Goal: Check status: Check status

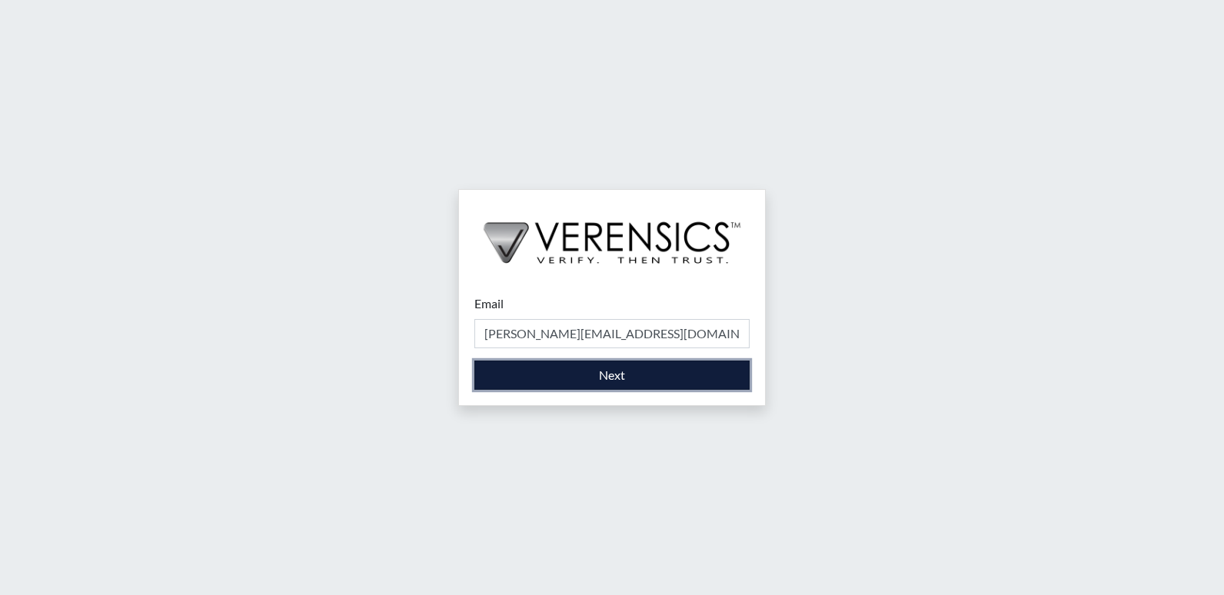
click at [550, 374] on button "Next" at bounding box center [612, 375] width 275 height 29
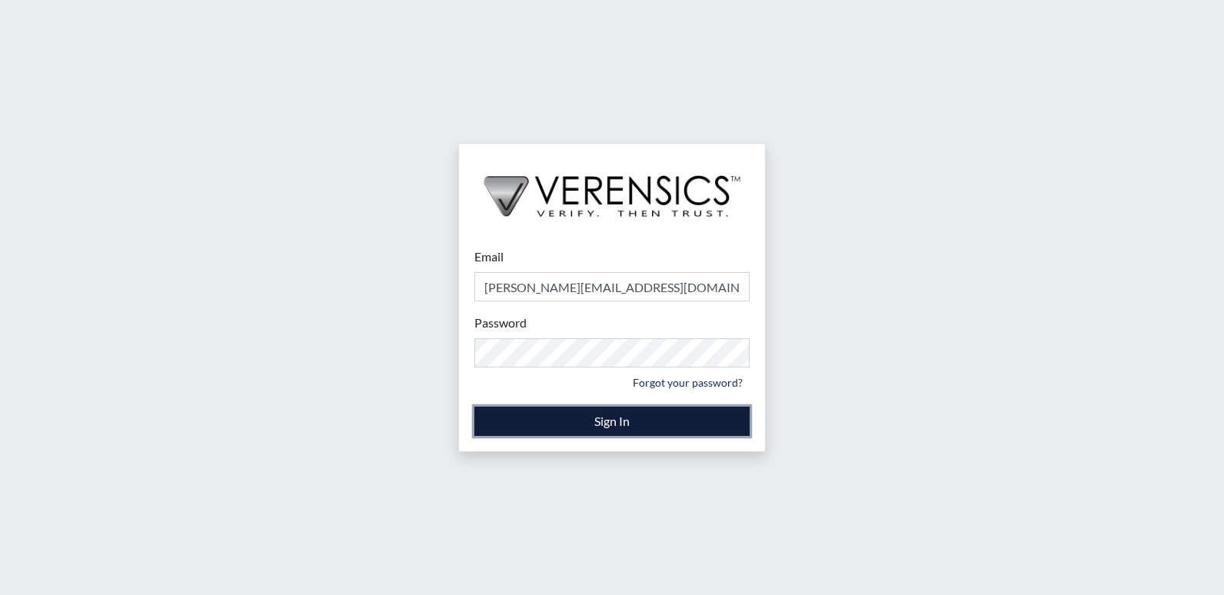
click at [558, 417] on button "Sign In" at bounding box center [612, 421] width 275 height 29
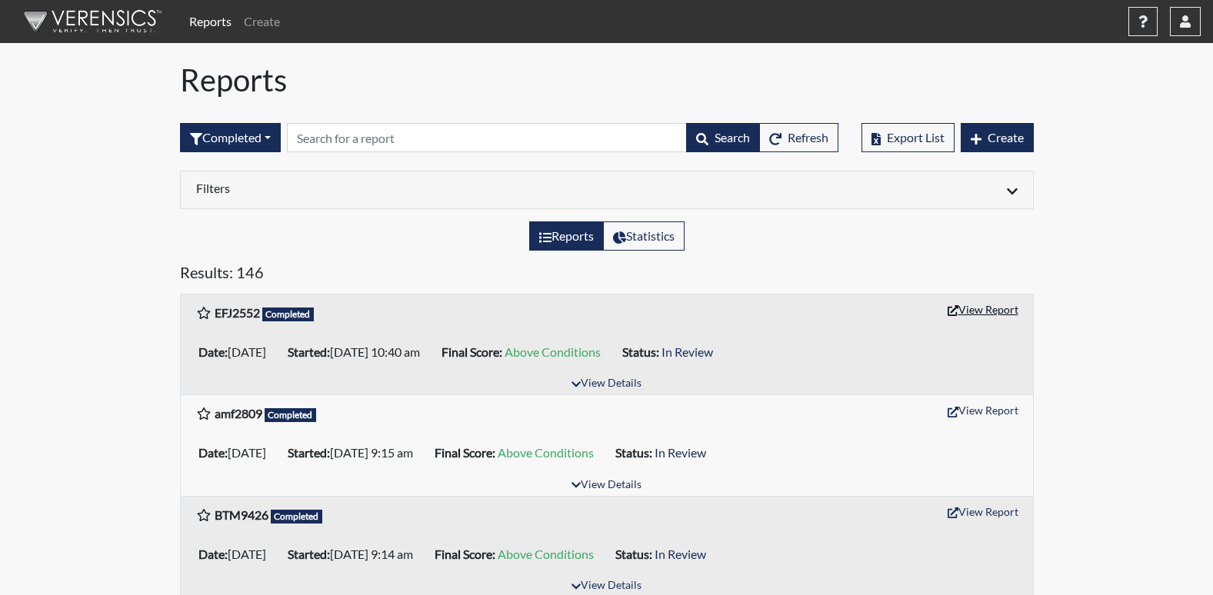
click at [986, 311] on button "View Report" at bounding box center [983, 310] width 85 height 24
click at [1193, 31] on button "button" at bounding box center [1185, 21] width 31 height 29
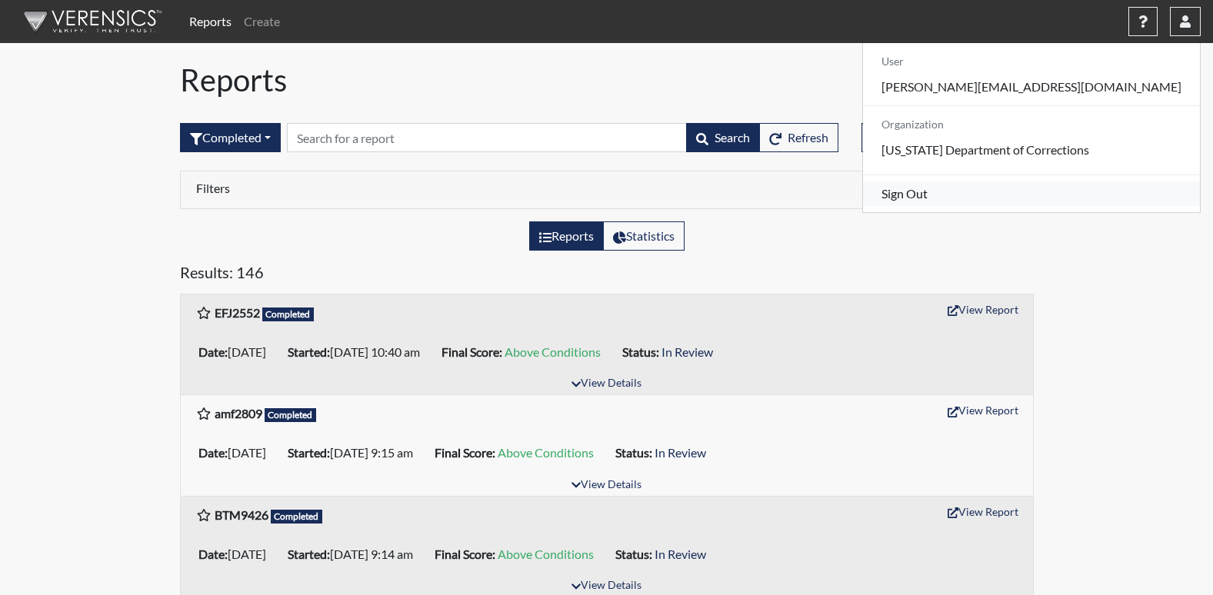
click at [1054, 206] on link "Sign Out" at bounding box center [1031, 194] width 337 height 25
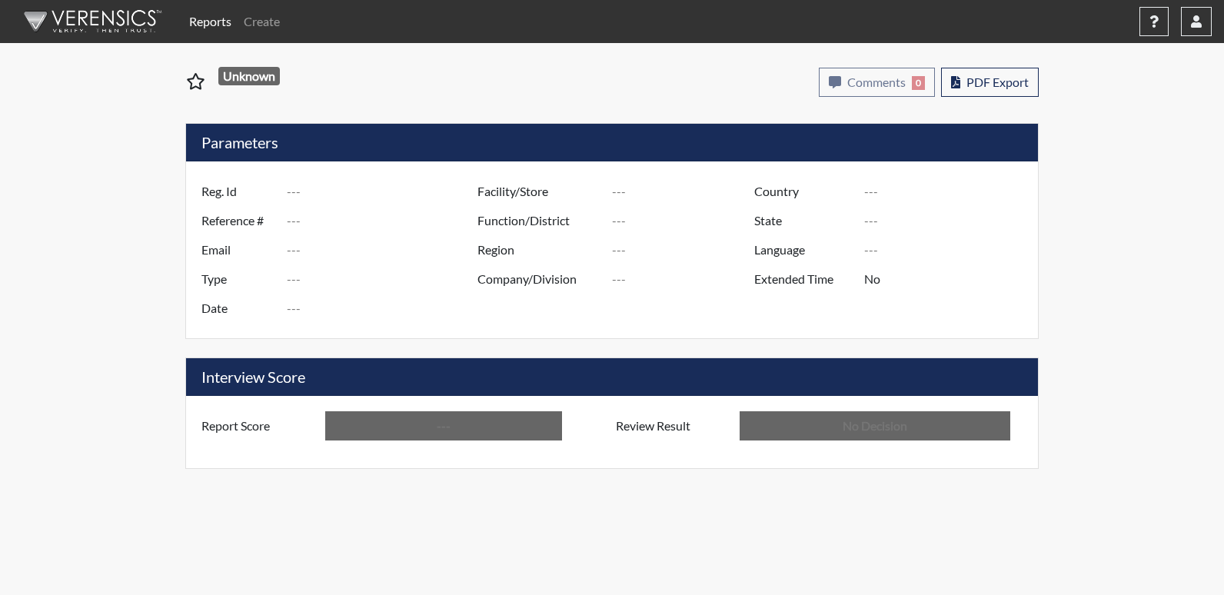
type input "EFJ2552"
type input "50814"
type input "---"
type input "Corrections Pre-Employment"
type input "Aug 18, 2025"
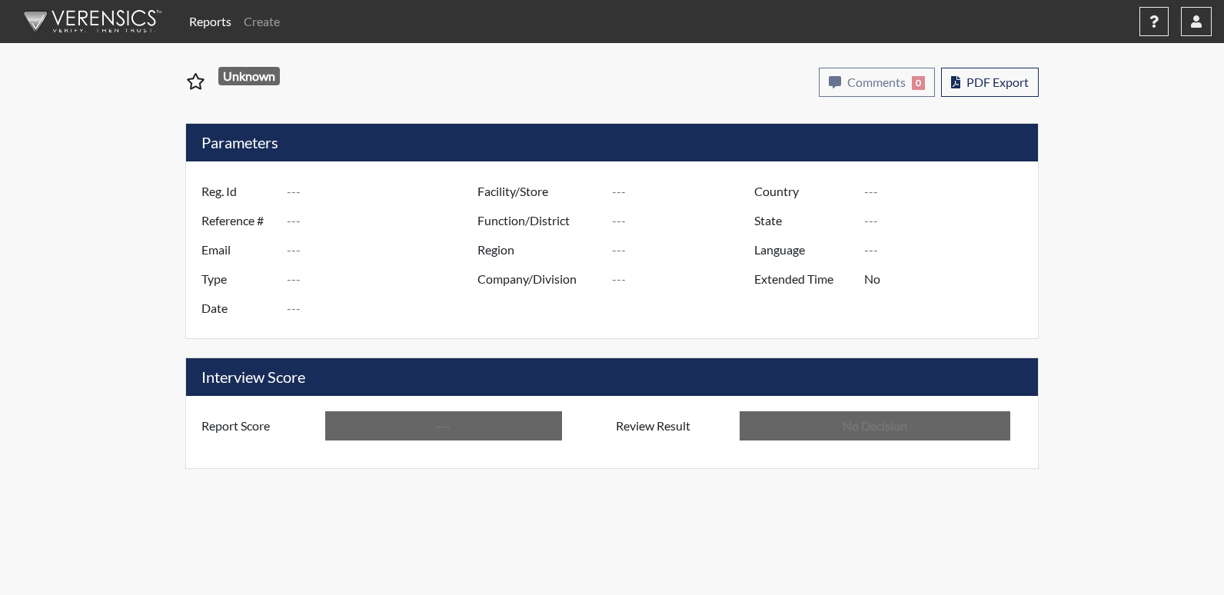
type input "[PERSON_NAME]"
type input "[GEOGRAPHIC_DATA]"
type input "[US_STATE]"
type input "English"
type input "Above Conditions"
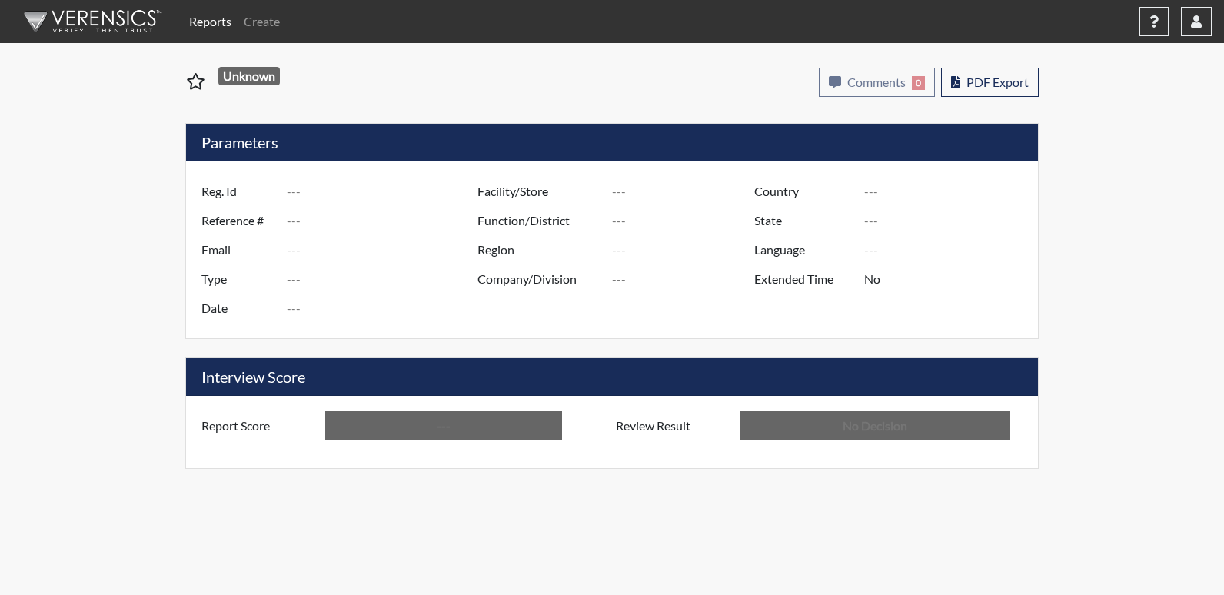
type input "In Review"
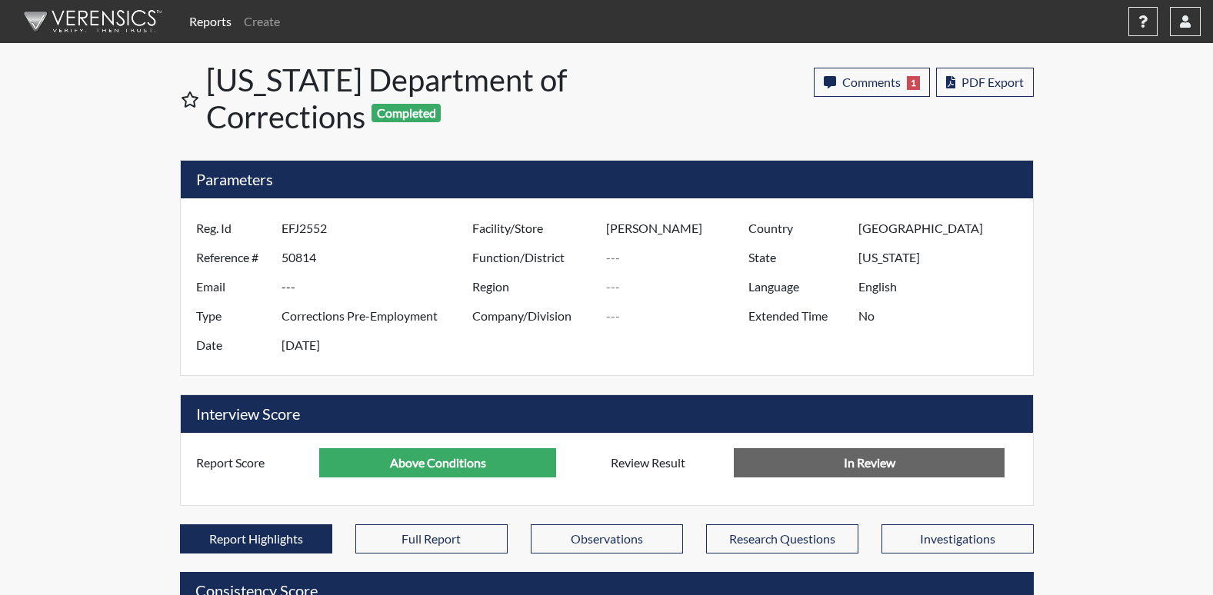
scroll to position [768829, 768445]
click at [1177, 26] on button "button" at bounding box center [1185, 21] width 31 height 29
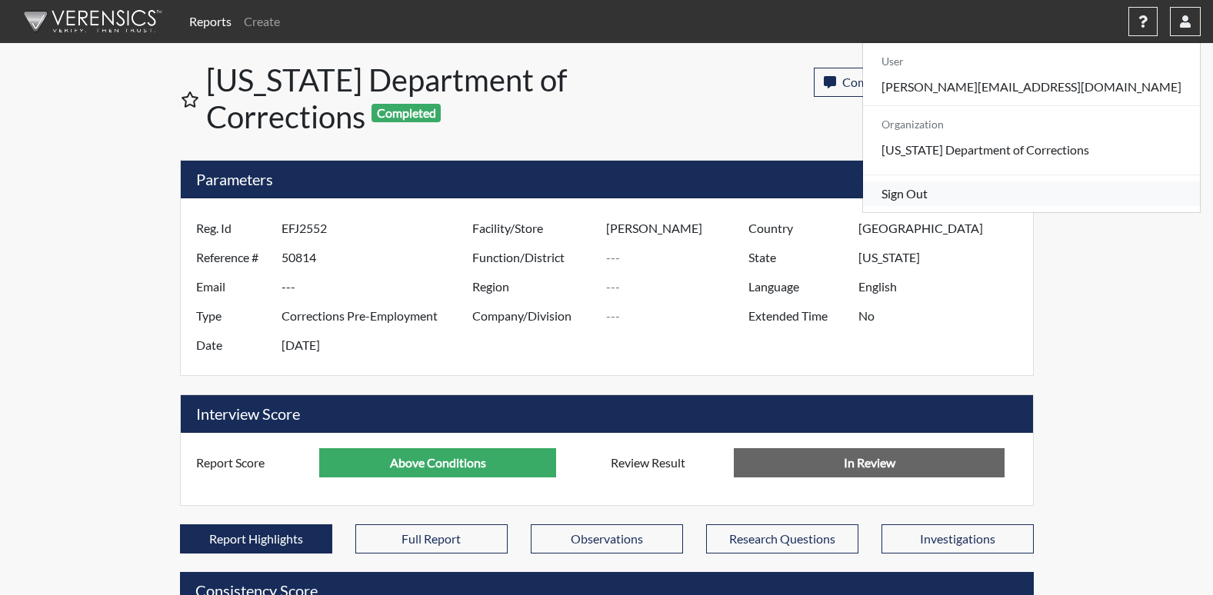
click at [1031, 206] on link "Sign Out" at bounding box center [1031, 194] width 337 height 25
